Goal: Navigation & Orientation: Go to known website

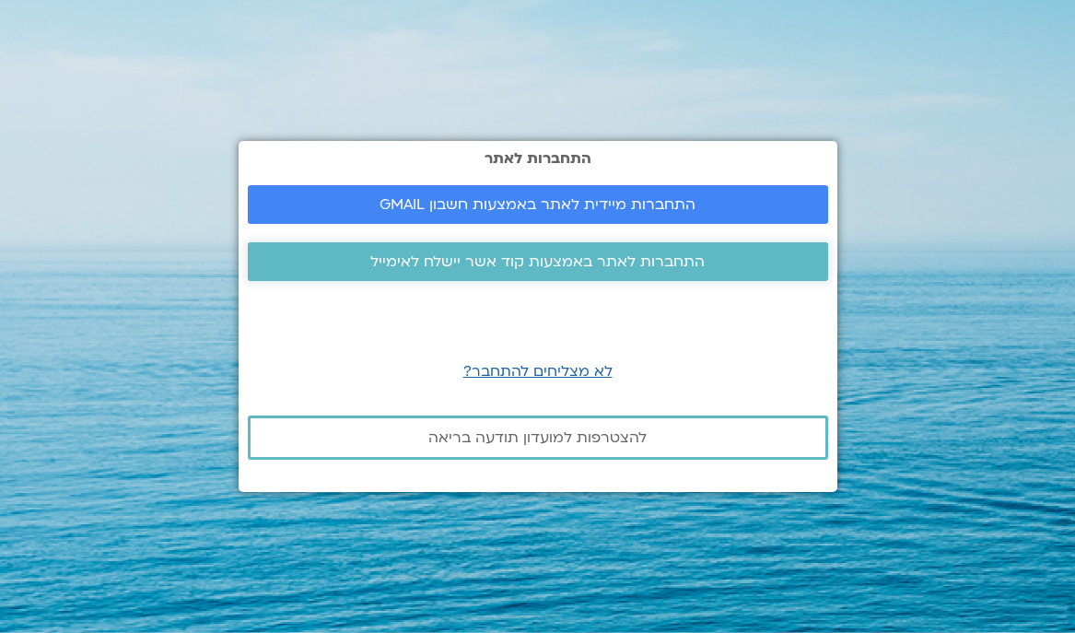
click at [562, 262] on span "התחברות לאתר באמצעות קוד אשר יישלח לאימייל" at bounding box center [537, 261] width 334 height 17
click at [463, 193] on link "התחברות מיידית לאתר באמצעות חשבון GMAIL" at bounding box center [538, 204] width 580 height 39
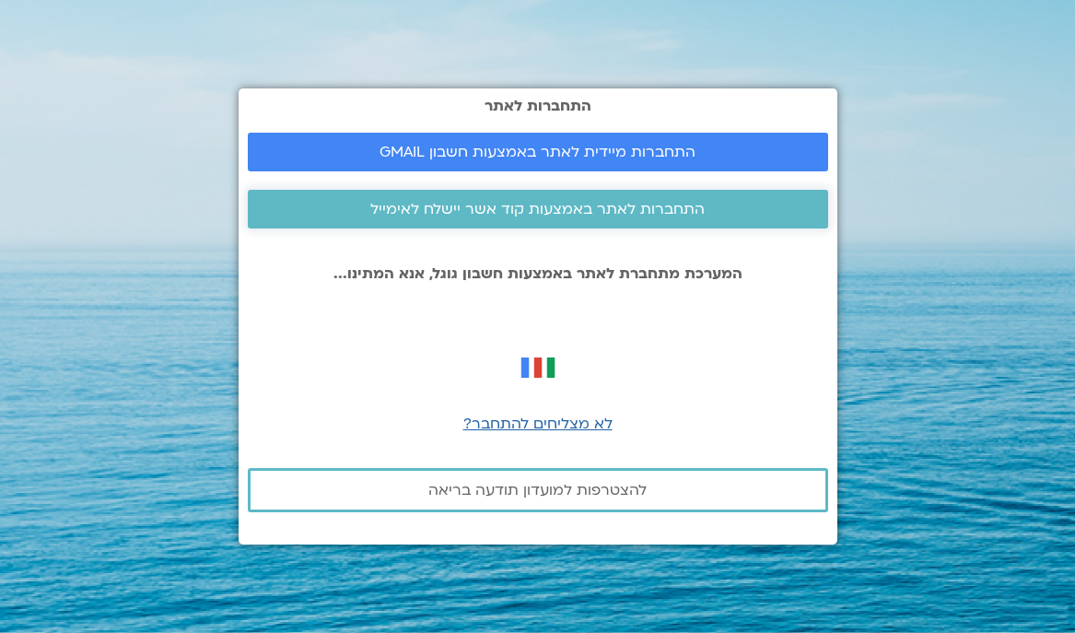
click at [527, 201] on span "התחברות לאתר באמצעות קוד אשר יישלח לאימייל" at bounding box center [537, 209] width 334 height 17
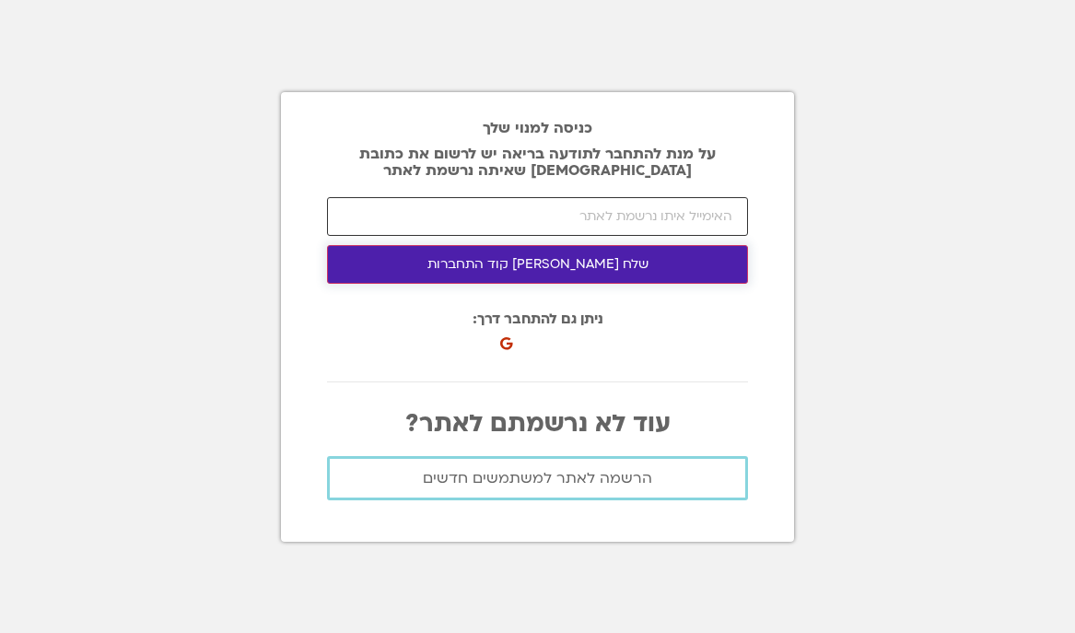
type input "[EMAIL_ADDRESS][DOMAIN_NAME]"
click at [543, 272] on button "שלח לי קוד התחברות" at bounding box center [537, 264] width 421 height 39
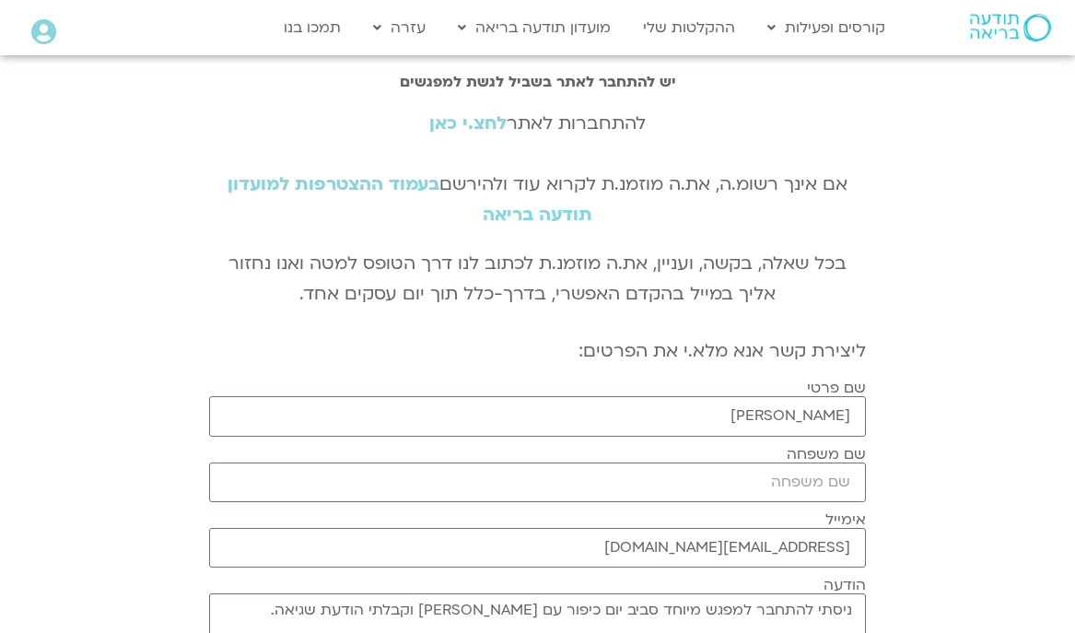
scroll to position [2, 0]
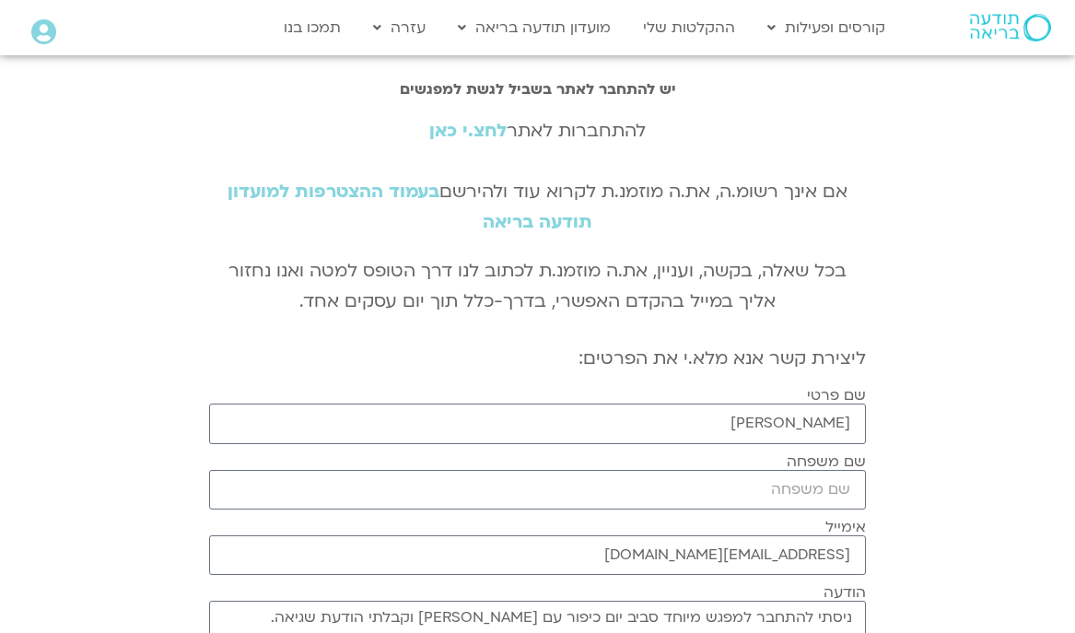
click at [477, 130] on link "לחצ.י כאן" at bounding box center [467, 131] width 77 height 24
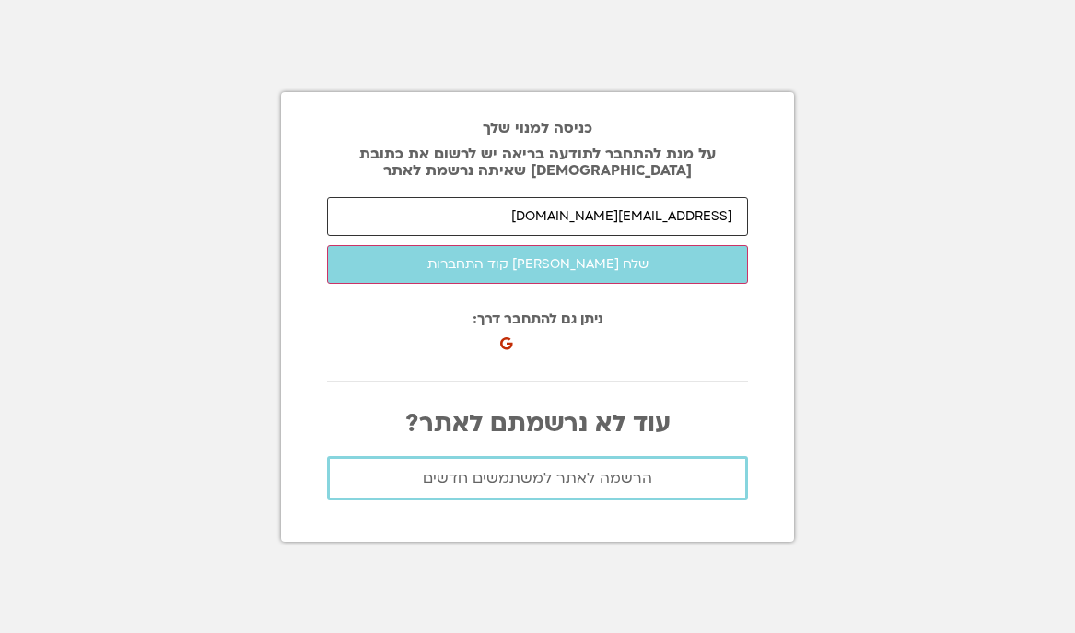
type input "[EMAIL_ADDRESS][DOMAIN_NAME]"
click at [537, 263] on button "שלח [PERSON_NAME] קוד התחברות" at bounding box center [537, 264] width 421 height 39
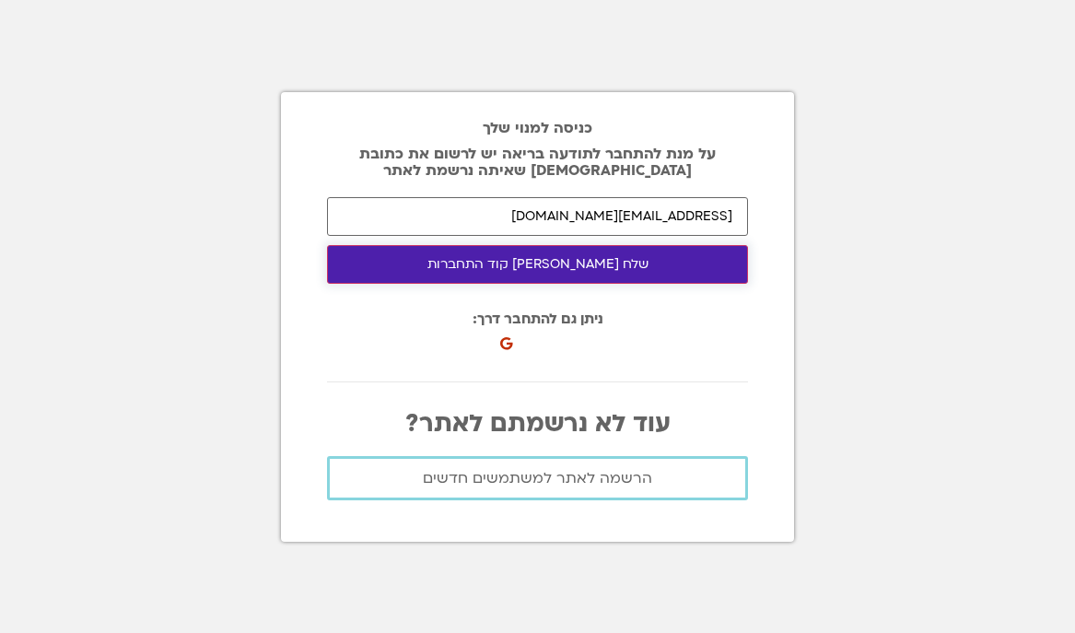
click at [521, 272] on button "שלח [PERSON_NAME] קוד התחברות" at bounding box center [537, 264] width 421 height 39
click at [561, 258] on button "שלח [PERSON_NAME] קוד התחברות" at bounding box center [537, 264] width 421 height 39
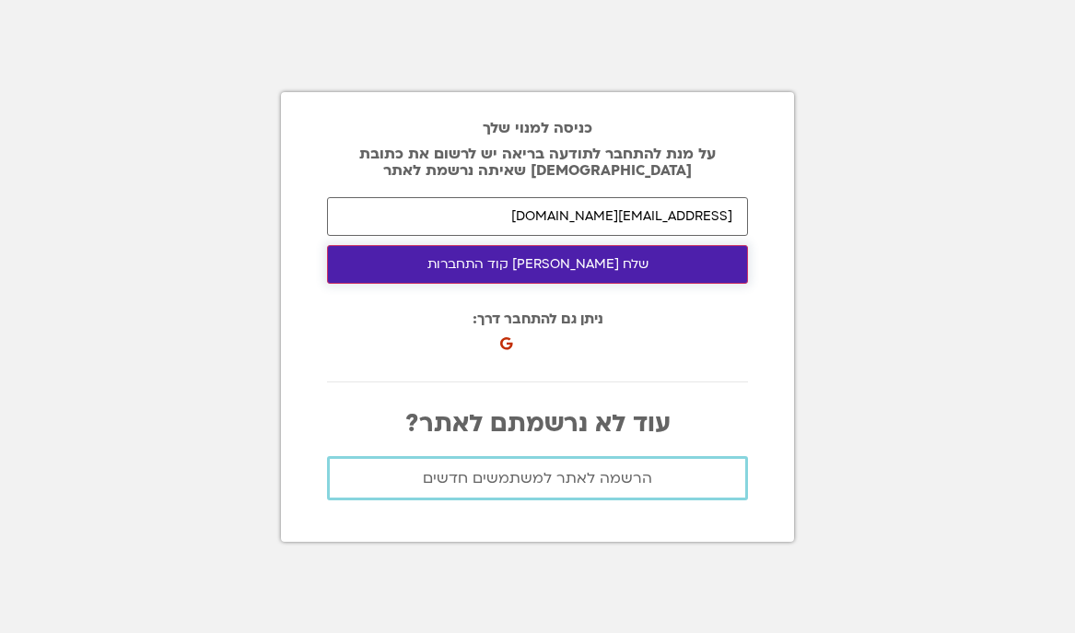
click at [561, 258] on button "שלח [PERSON_NAME] קוד התחברות" at bounding box center [537, 264] width 421 height 39
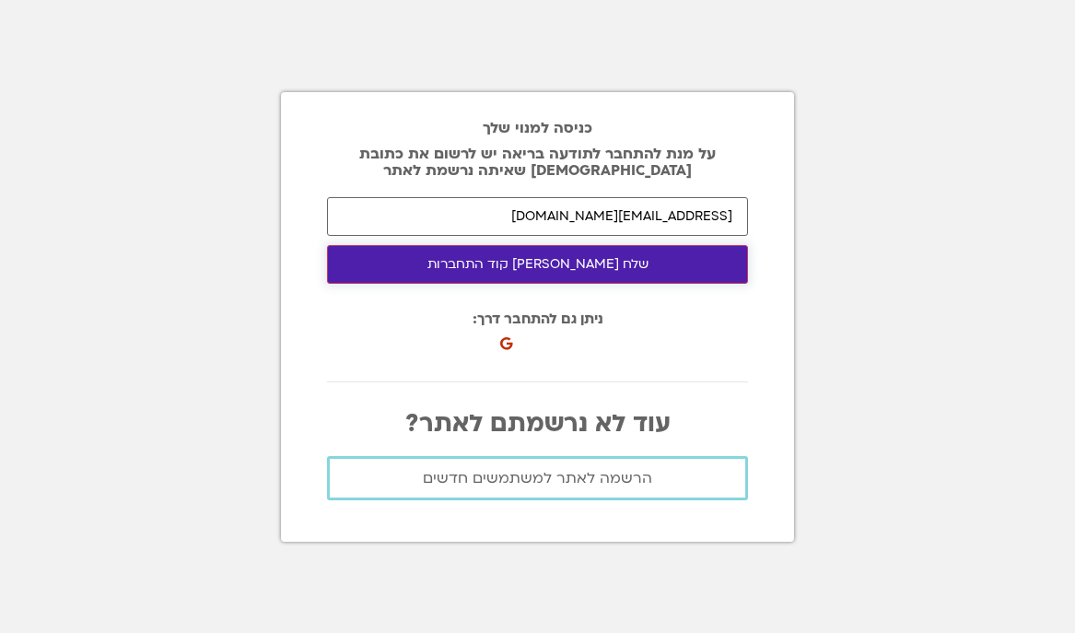
click at [561, 258] on button "שלח [PERSON_NAME] קוד התחברות" at bounding box center [537, 264] width 421 height 39
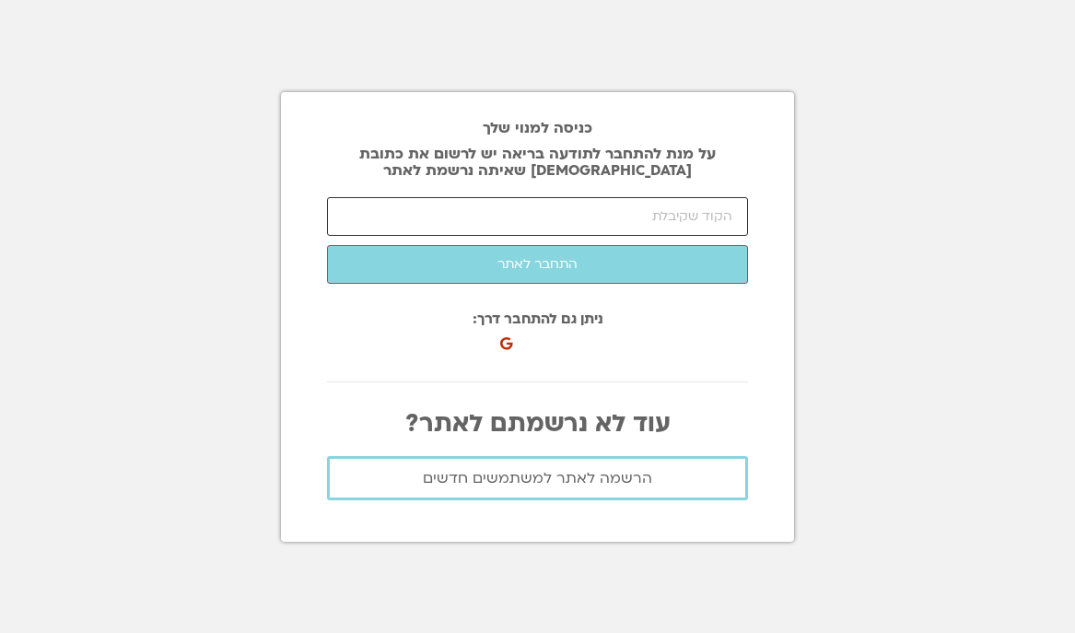
click at [708, 221] on input "number" at bounding box center [537, 216] width 421 height 39
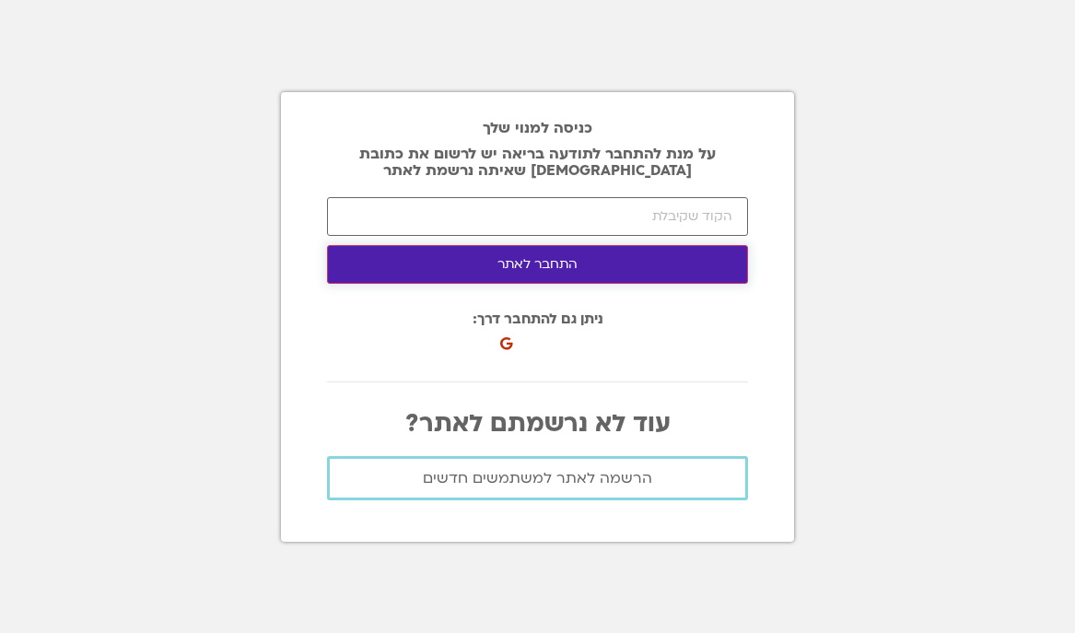
click at [522, 268] on button "התחבר לאתר" at bounding box center [537, 264] width 421 height 39
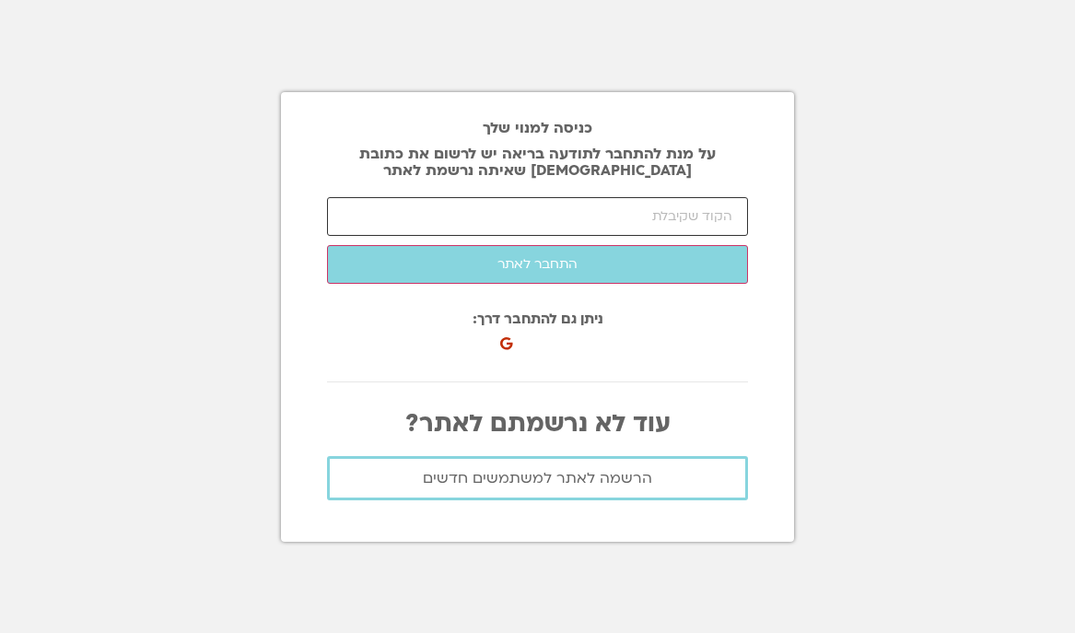
click at [545, 217] on input "number" at bounding box center [537, 216] width 421 height 39
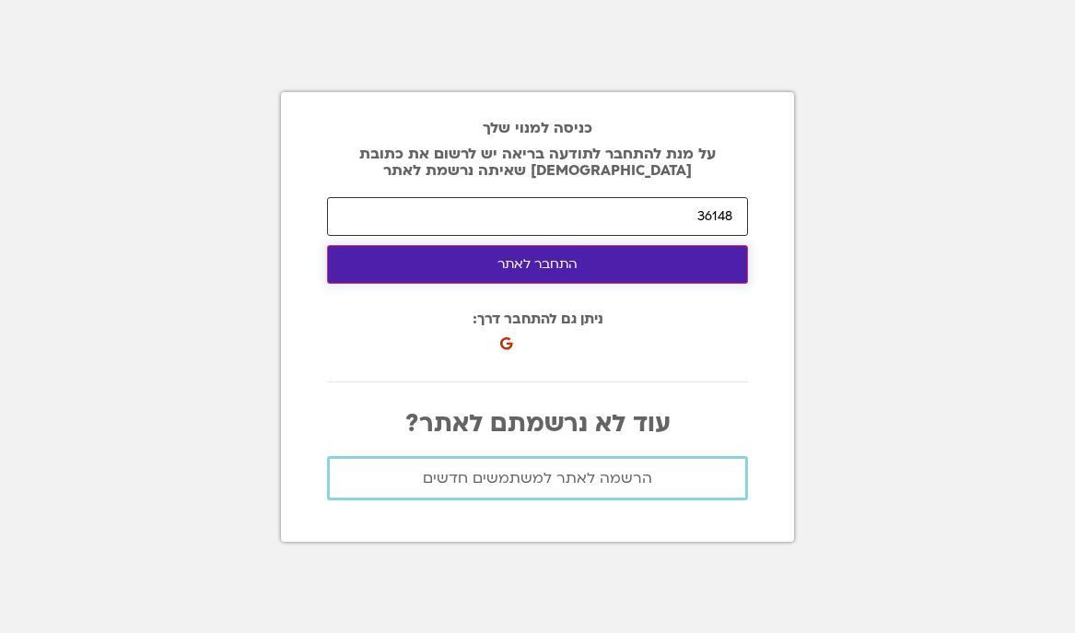
type input "36148"
click at [566, 272] on button "התחבר לאתר" at bounding box center [537, 264] width 421 height 39
